Goal: Entertainment & Leisure: Consume media (video, audio)

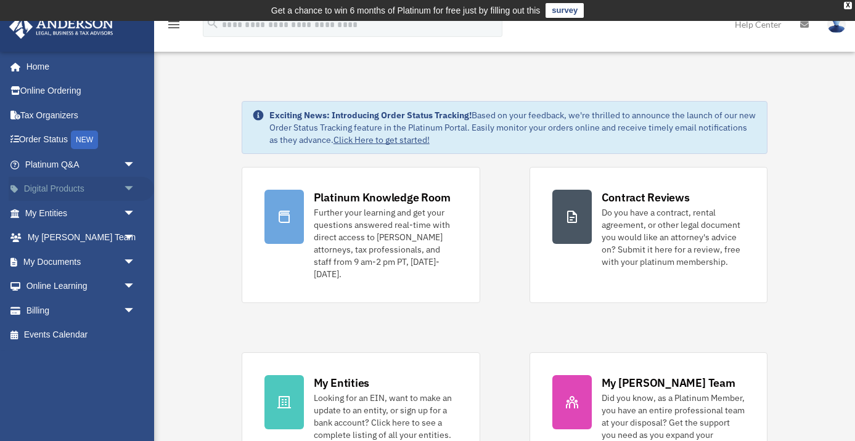
click at [102, 184] on link "Digital Products arrow_drop_down" at bounding box center [81, 189] width 145 height 25
click at [127, 189] on span "arrow_drop_down" at bounding box center [135, 189] width 25 height 25
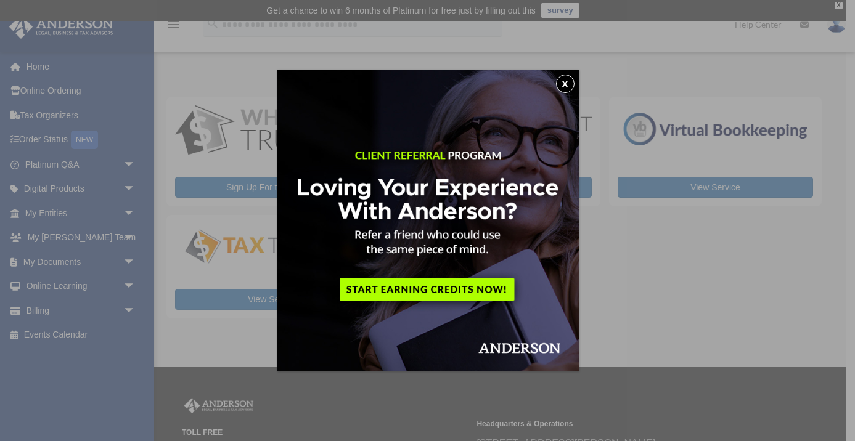
click at [567, 81] on button "x" at bounding box center [565, 84] width 18 height 18
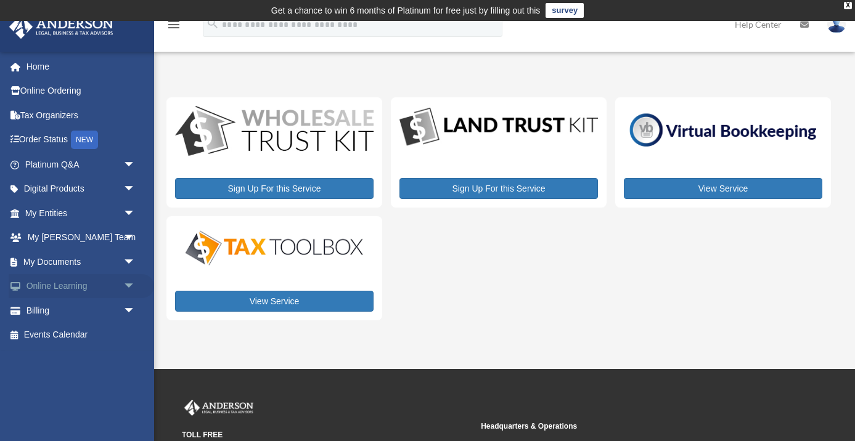
click at [64, 283] on link "Online Learning arrow_drop_down" at bounding box center [81, 286] width 145 height 25
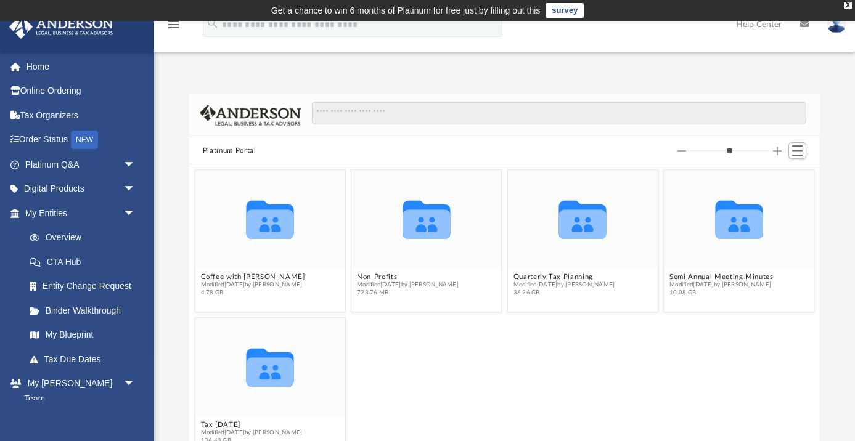
scroll to position [280, 631]
click at [562, 276] on button "Quarterly Tax Planning" at bounding box center [564, 277] width 102 height 8
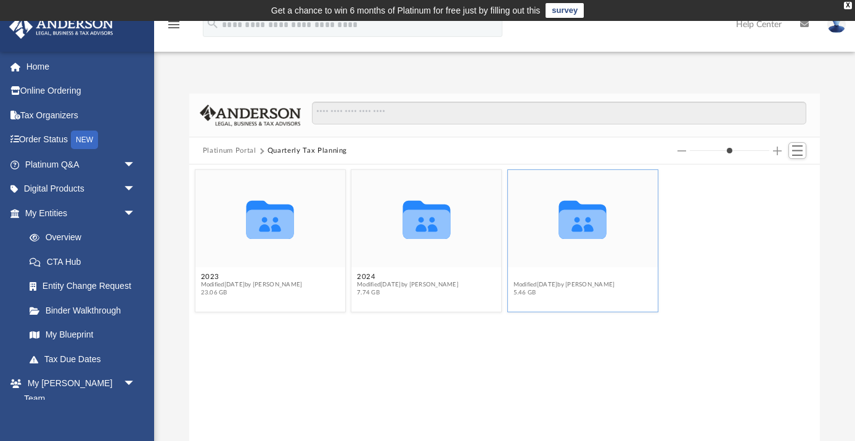
click at [517, 274] on button "2025" at bounding box center [564, 277] width 102 height 8
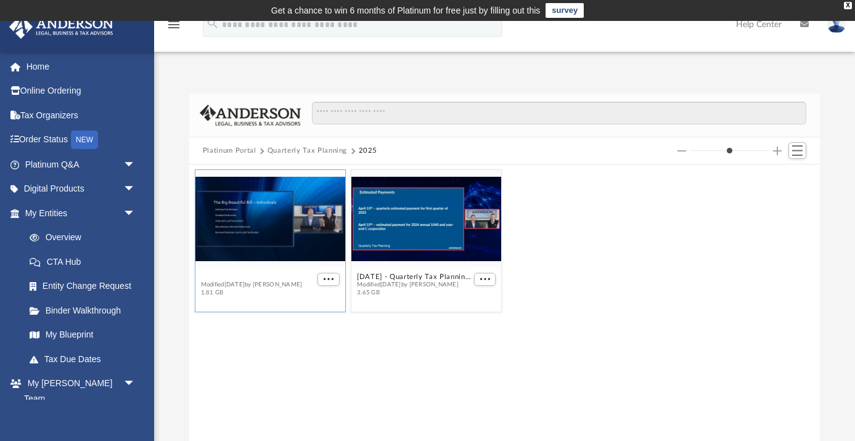
click at [256, 273] on button "[DATE] - Quarterly Tax Planning Replay.mp4" at bounding box center [257, 277] width 114 height 8
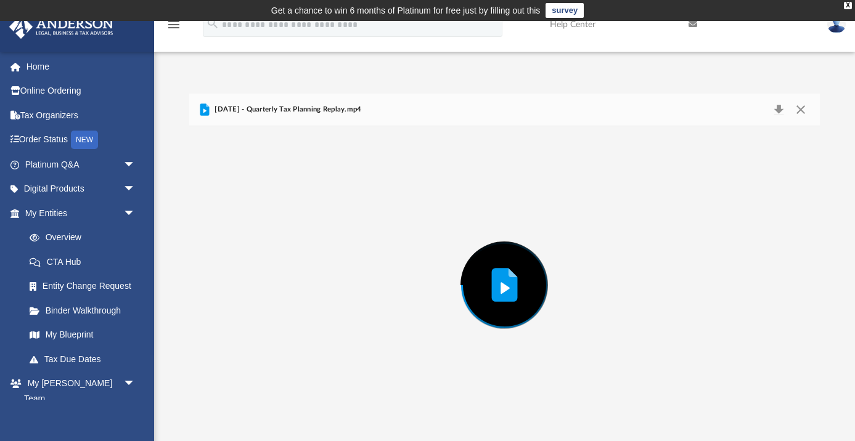
scroll to position [3, 0]
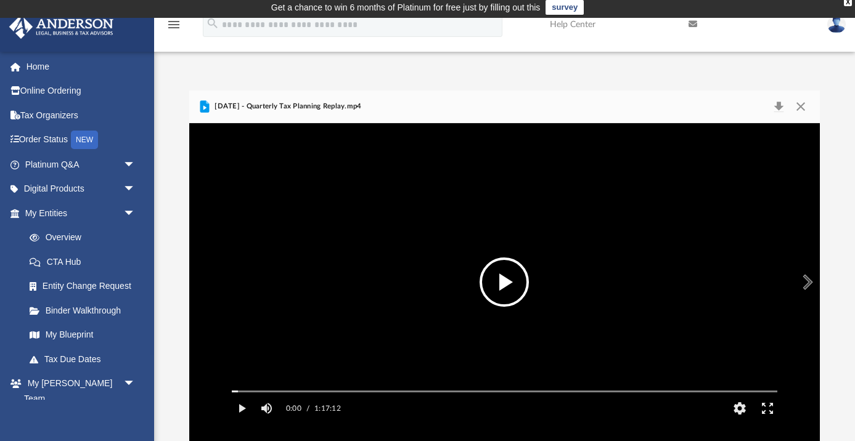
click at [501, 280] on button "File preview" at bounding box center [504, 282] width 49 height 49
click at [739, 421] on button "HD" at bounding box center [740, 408] width 28 height 25
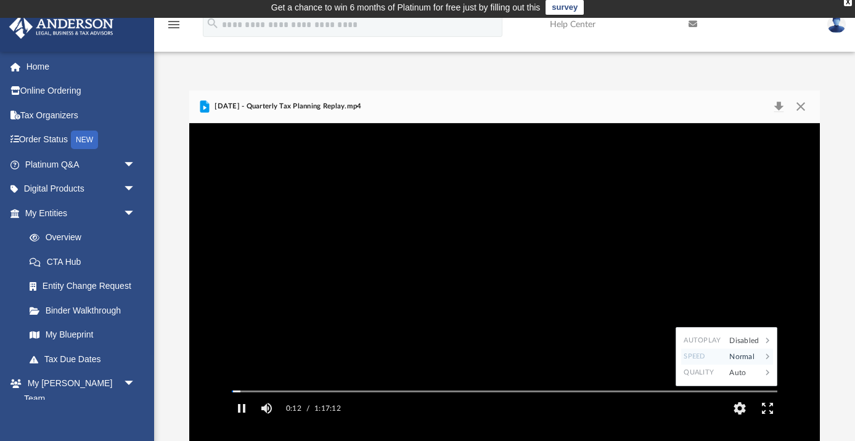
click at [740, 365] on div "Normal" at bounding box center [742, 357] width 38 height 16
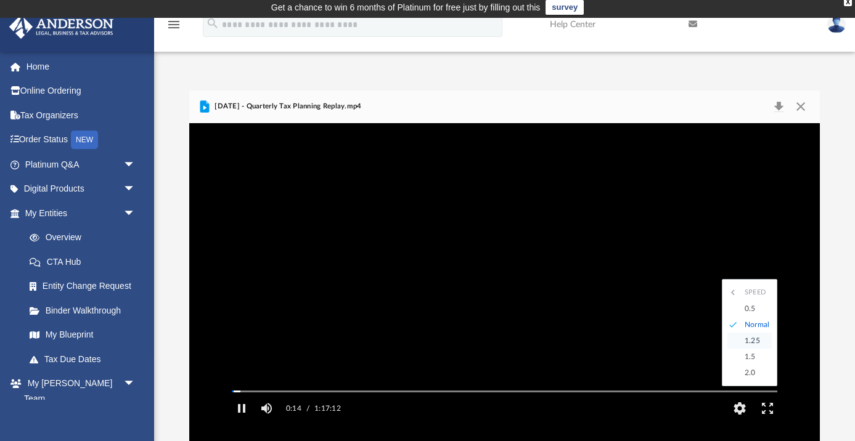
click at [751, 349] on div "1.25" at bounding box center [755, 341] width 34 height 16
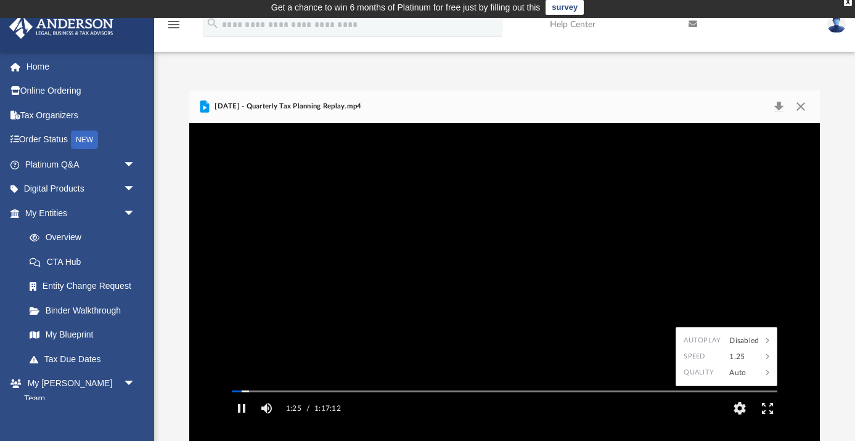
click at [642, 169] on video "File preview" at bounding box center [504, 282] width 565 height 283
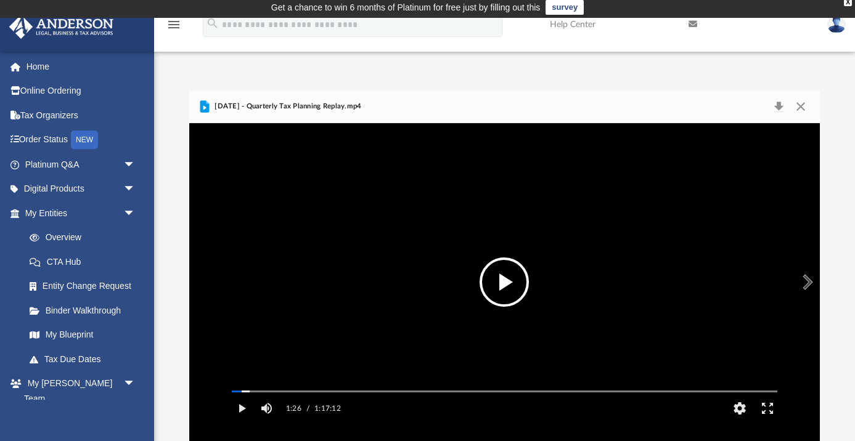
click at [504, 280] on button "File preview" at bounding box center [504, 282] width 49 height 49
click at [243, 421] on button "Pause" at bounding box center [242, 408] width 28 height 25
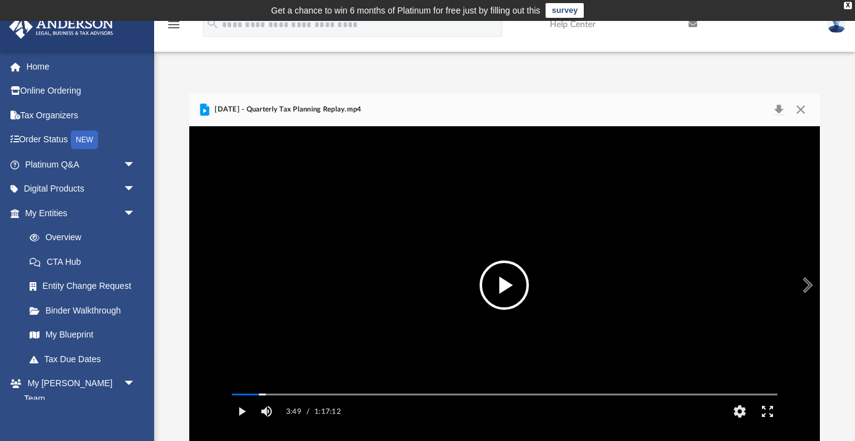
scroll to position [0, 0]
click at [801, 108] on button "Close" at bounding box center [801, 109] width 22 height 17
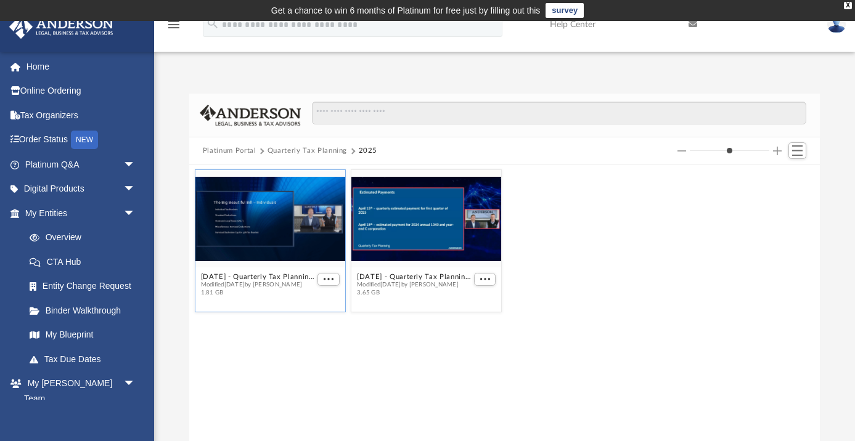
click at [837, 28] on img at bounding box center [836, 24] width 18 height 18
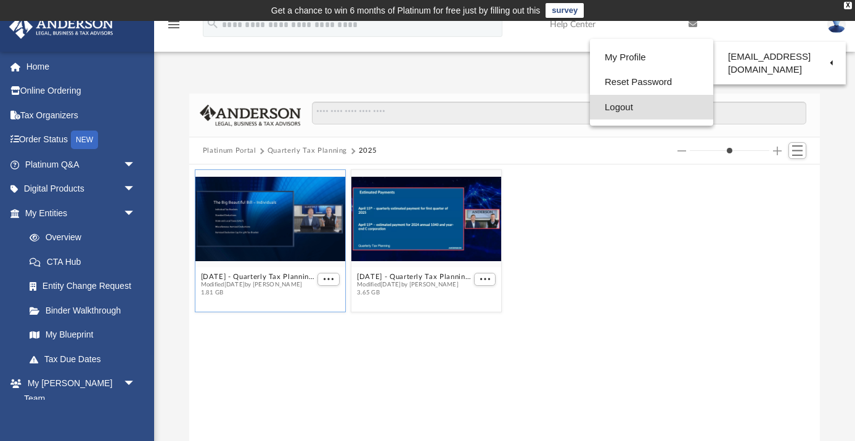
click at [635, 107] on link "Logout" at bounding box center [651, 107] width 123 height 25
